Goal: Complete application form

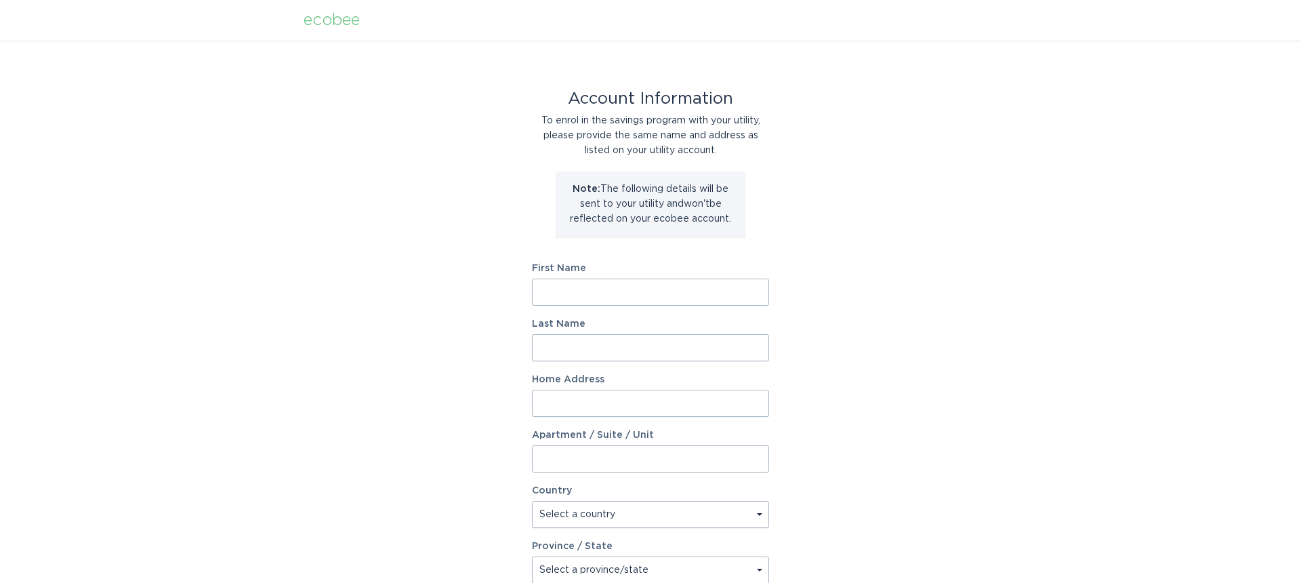
click at [604, 285] on input "First Name" at bounding box center [650, 292] width 237 height 27
type input "kyle"
type input "hannah"
type input "4480 Perry Rd"
select select "US"
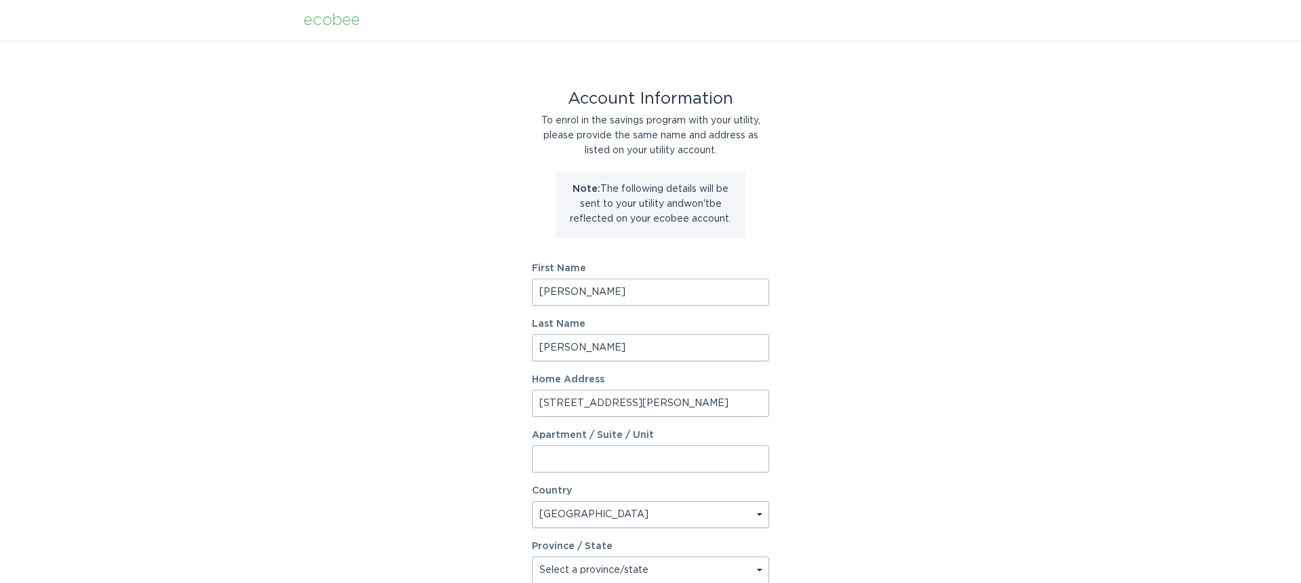
type input "GR BLANC"
type input "48439"
select select "MI"
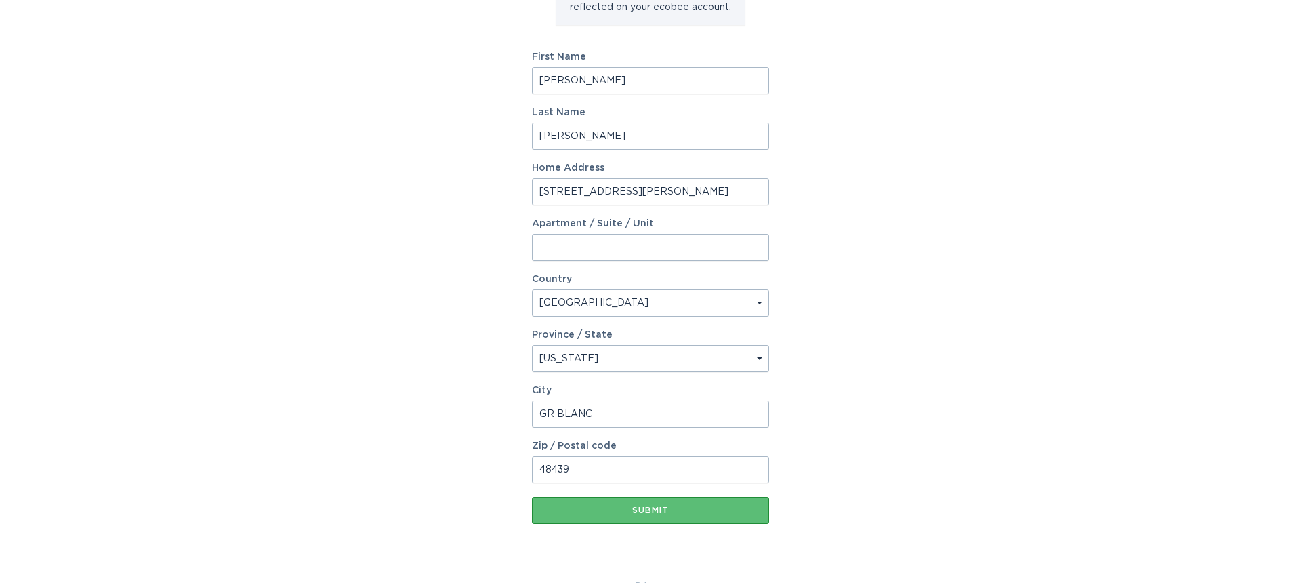
scroll to position [216, 0]
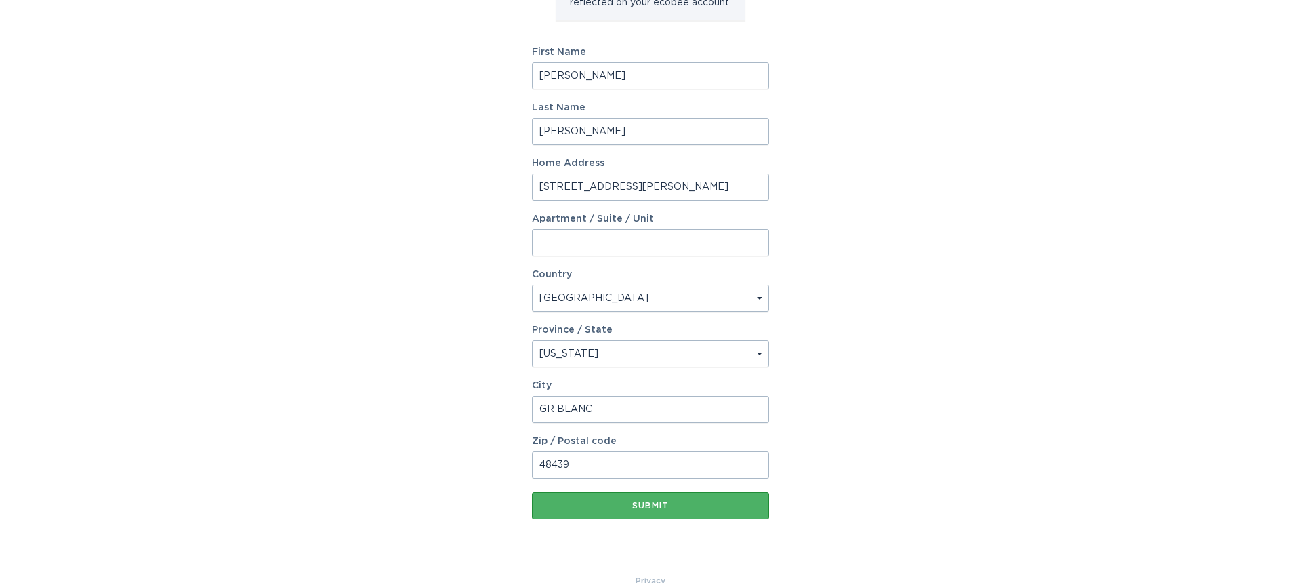
click at [680, 501] on div "Submit" at bounding box center [651, 505] width 224 height 8
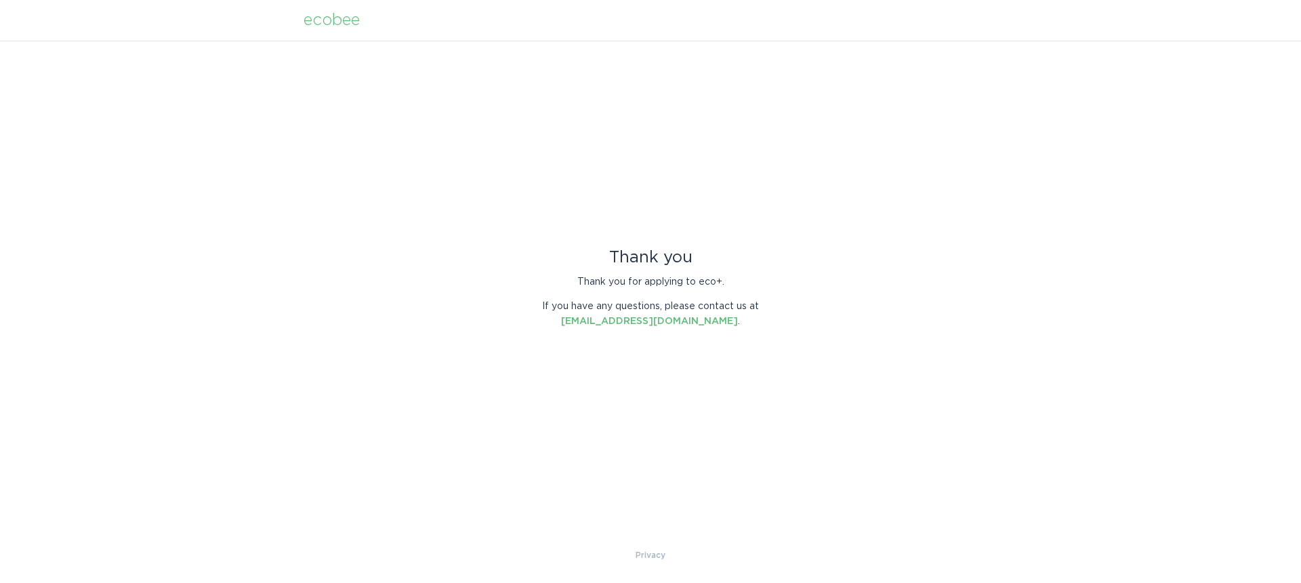
scroll to position [0, 0]
